Goal: Information Seeking & Learning: Learn about a topic

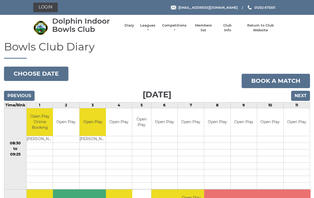
click at [156, 28] on link "Leagues" at bounding box center [147, 28] width 17 height 10
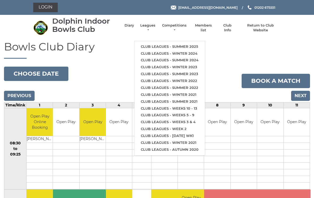
click at [186, 43] on link "Club leagues - Summer 2025" at bounding box center [169, 46] width 71 height 7
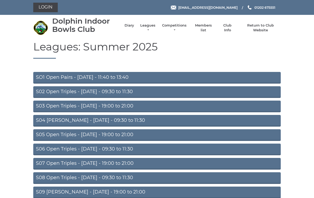
click at [121, 165] on link "S07 Open Triples - [DATE] - 19:00 to 21:00" at bounding box center [156, 164] width 247 height 12
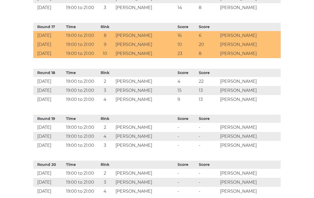
scroll to position [950, 0]
